Goal: Communication & Community: Answer question/provide support

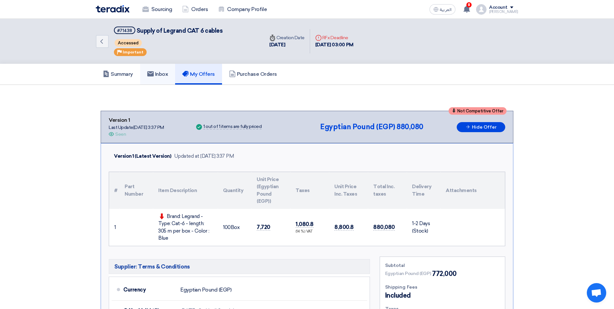
click at [165, 73] on h5 "Inbox" at bounding box center [157, 74] width 21 height 6
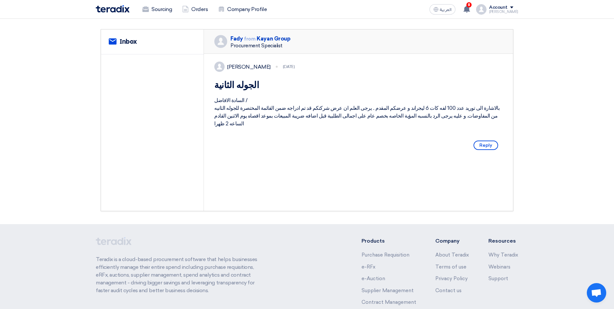
scroll to position [66, 0]
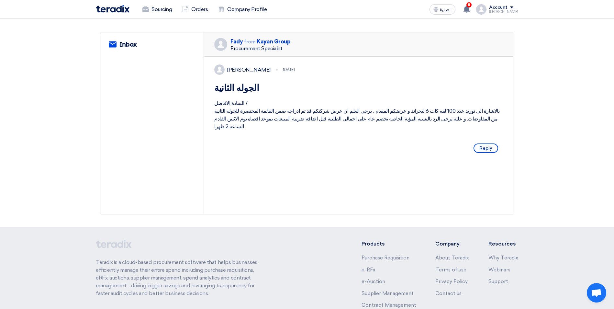
click at [479, 153] on span "Reply" at bounding box center [486, 147] width 25 height 9
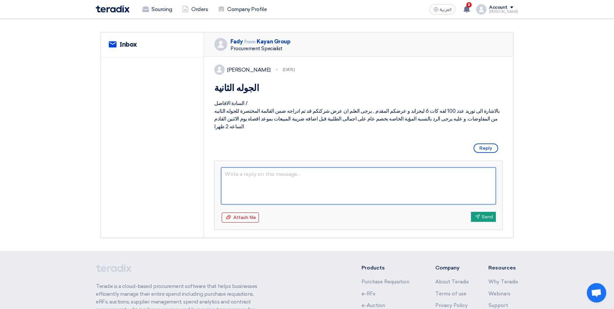
click at [321, 198] on textarea at bounding box center [358, 185] width 275 height 37
type textarea "h"
type textarea "الساده ش"
type textarea "الساده شركه كيلن يرجي العلي"
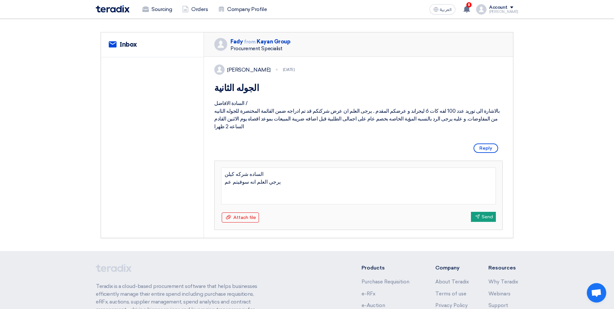
type textarea "الساده شركه كيلن يرجي العلم انه سوفيتم عمل"
type textarea "الساده شركه كيلن يرجي العلم انه سوفيتم عمل خصم 1% لي اجمالي عرض ا"
click at [297, 189] on textarea "الساده شركه كيلن يرجي العلم انه سوفيتم عمل خصم 1% لي اجمالي عرض السعر" at bounding box center [358, 185] width 275 height 37
type textarea "الساده شركه كيلن يرجي العلم انه سوف يتم عمل خصم 1% لي اجمالي عرض السعر"
click at [264, 190] on textarea "الساده شركه كيلن يرجي العلم انه سوف يتم عمل خصم 1% لي اجمالي عرض السعر" at bounding box center [358, 185] width 275 height 37
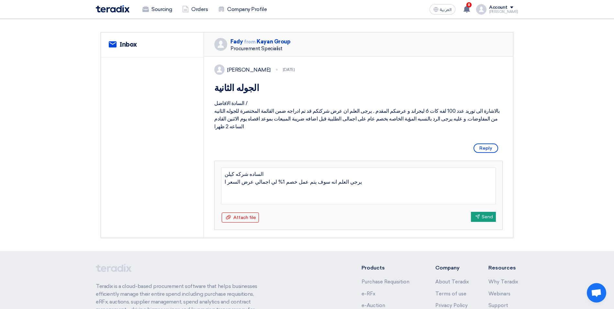
type textarea "الساده شركه كيلن يرجي العلم انه سوف يتم عمل خصم 1% لي اجمالي عرض السعر"
click at [261, 191] on textarea "الساده شركه كيلن يرجي العلم انه سوف يتم عمل خصم 1% لي اجمالي عرض السعر" at bounding box center [358, 185] width 275 height 37
drag, startPoint x: 261, startPoint y: 191, endPoint x: 265, endPoint y: 197, distance: 6.6
click at [265, 197] on textarea "الساده شركه كيلن يرجي العلم انه سوف يتم عمل خصم 1% لي اجمالي عرض السعر" at bounding box center [358, 185] width 275 height 37
type textarea "الساده شركه كيلن يرجي العلم انه سوف يتم عمل خصم 1% اضافيعلي اجمالي عرض السعر"
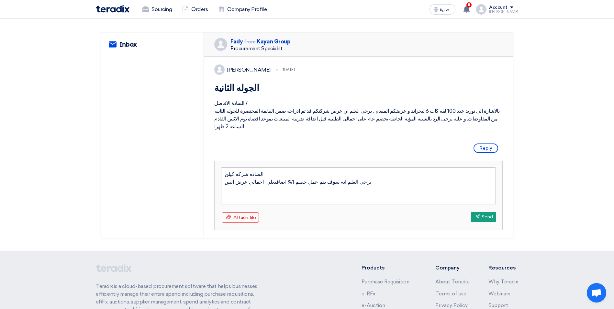
click at [264, 189] on textarea "الساده شركه كيلن يرجي العلم انه سوف يتم عمل خصم 1% اضافيعلي اجمالي عرض الس" at bounding box center [358, 185] width 275 height 37
click at [226, 192] on textarea "الساده شركه كيلن يرجي العلم انه سوف يتم عمل خصم 1% اضافي علي اجمالي عرض الس" at bounding box center [358, 185] width 275 height 37
type textarea "الساده شركه كيلن يرجي العلم انه سوف يتم عمل خصم 1% اضافي علي اجمالي عرض الس"
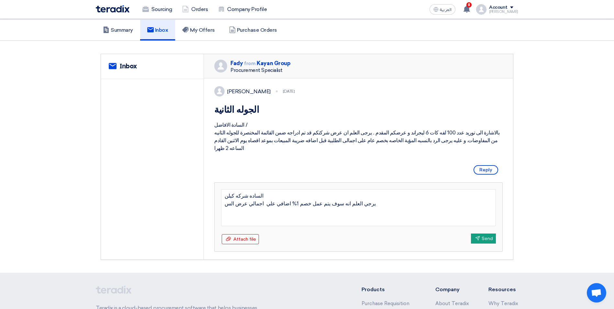
scroll to position [33, 0]
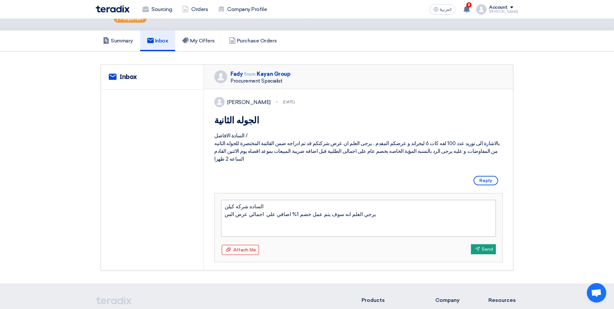
click at [228, 225] on textarea "الساده شركه كيلن يرجي العلم انه سوف يتم عمل خصم 1% اضافي علي اجمالي عرض الس" at bounding box center [358, 218] width 275 height 37
click at [228, 224] on textarea "الساده شركه كيلن يرجي العلم انه سوف يتم عمل خصم 1% اضافي علي اجمالي عرض الس" at bounding box center [358, 218] width 275 height 37
drag, startPoint x: 228, startPoint y: 224, endPoint x: 228, endPoint y: 230, distance: 5.5
click at [229, 224] on textarea "الساده شركه كيلن يرجي العلم انه سوف يتم عمل خصم 1% اضافي علي اجمالي عرض الس" at bounding box center [358, 218] width 275 height 37
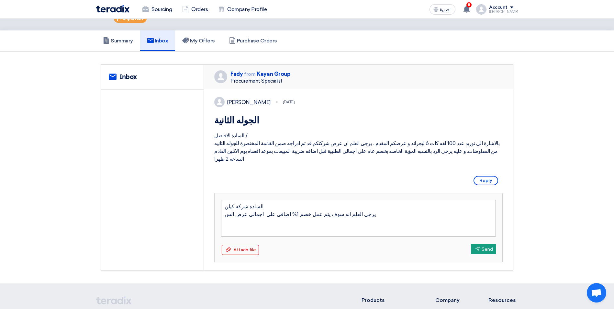
click at [230, 234] on textarea "الساده شركه كيلن يرجي العلم انه سوف يتم عمل خصم 1% اضافي علي اجمالي عرض الس" at bounding box center [358, 218] width 275 height 37
click at [233, 222] on textarea "الساده شركه كيلن يرجي العلم انه سوف يتم عمل خصم 1% اضافي علي اجمالي عرض الس" at bounding box center [358, 218] width 275 height 37
drag, startPoint x: 231, startPoint y: 222, endPoint x: 226, endPoint y: 226, distance: 6.9
click at [226, 226] on textarea "الساده شركه كيلن يرجي العلم انه سوف يتم عمل خصم 1% اضافي علي اجمالي عرض الس" at bounding box center [358, 218] width 275 height 37
type textarea "الساده شركه كيلن يرجي العلم انه سوف يتم عمل خصم 1% اضافي علي اجمالي عرض السعر و…"
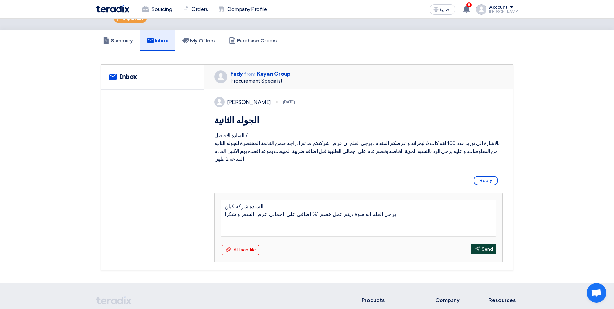
click at [492, 254] on button "Send Send" at bounding box center [483, 249] width 25 height 10
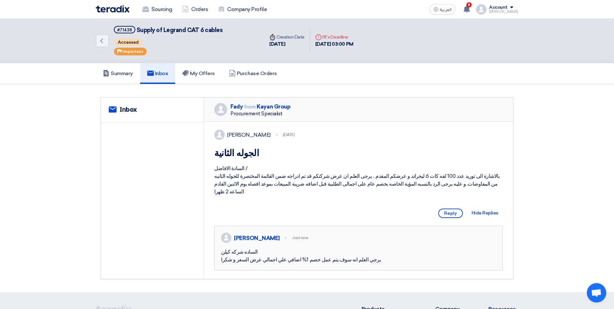
scroll to position [0, 0]
click at [100, 44] on icon "Back" at bounding box center [102, 42] width 8 height 8
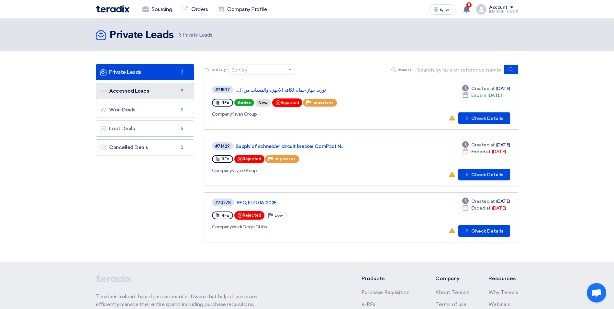
click at [164, 96] on link "Accessed Leads Accessed Leads 2" at bounding box center [145, 91] width 98 height 16
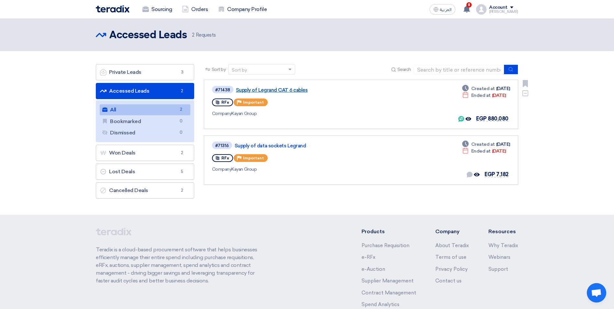
click at [283, 88] on link "Supply of Legrand CAT 6 cables" at bounding box center [317, 90] width 162 height 6
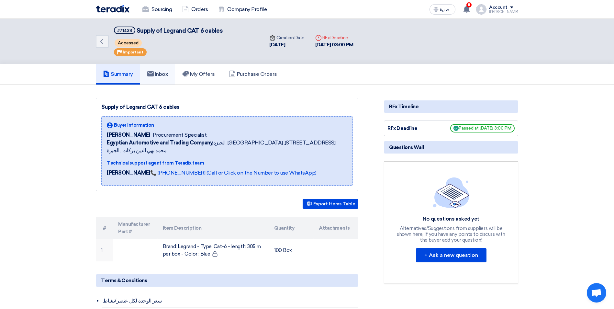
click at [164, 78] on link "Inbox" at bounding box center [157, 74] width 35 height 21
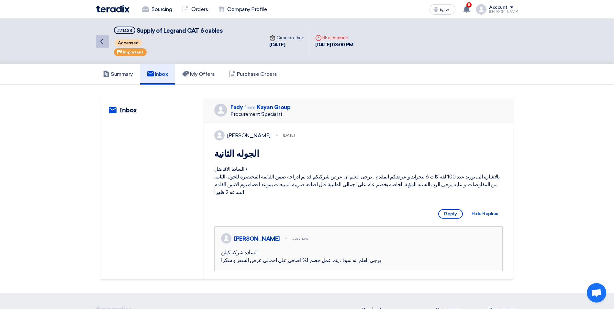
click at [99, 39] on icon "Back" at bounding box center [102, 42] width 8 height 8
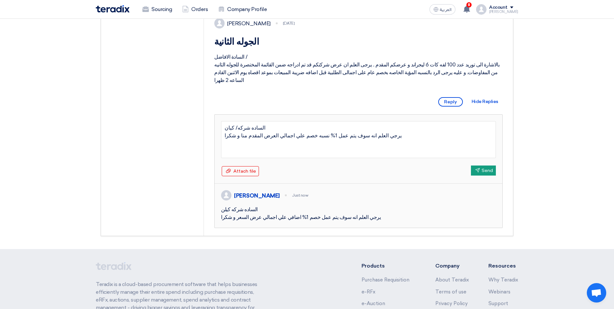
scroll to position [163, 0]
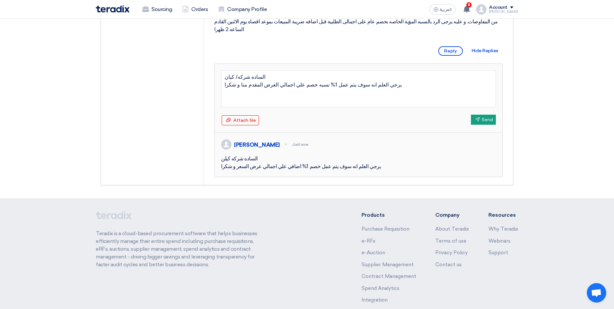
drag, startPoint x: 372, startPoint y: 94, endPoint x: 197, endPoint y: 74, distance: 176.0
click at [197, 74] on div "service Inbox Fady from Kayan Group Procurement Specialist [PERSON_NAME] [DATE]…" at bounding box center [307, 60] width 412 height 250
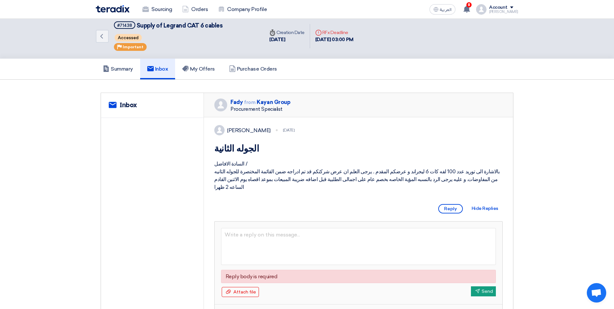
scroll to position [0, 0]
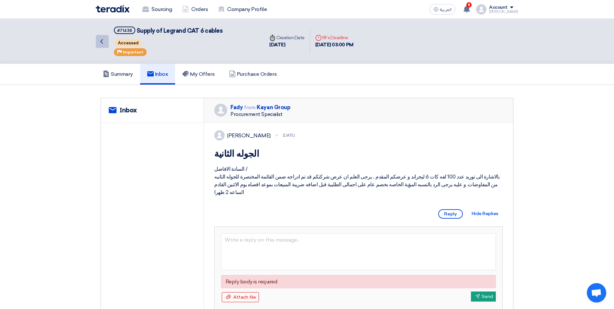
click at [96, 36] on link "Back" at bounding box center [102, 41] width 13 height 13
